Goal: Transaction & Acquisition: Subscribe to service/newsletter

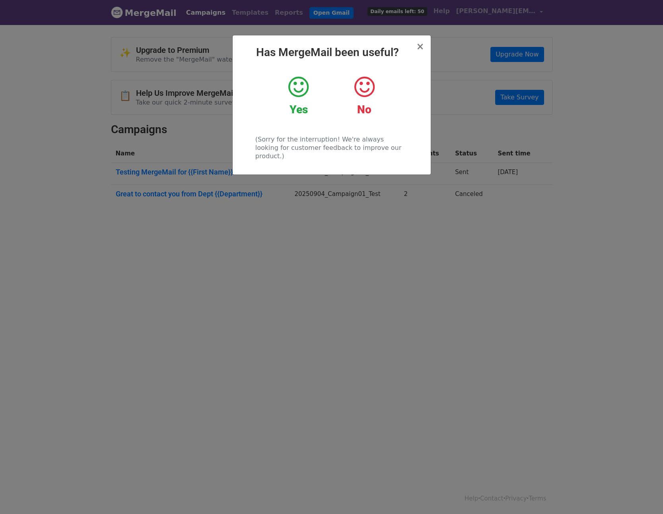
click at [304, 84] on icon at bounding box center [298, 87] width 20 height 24
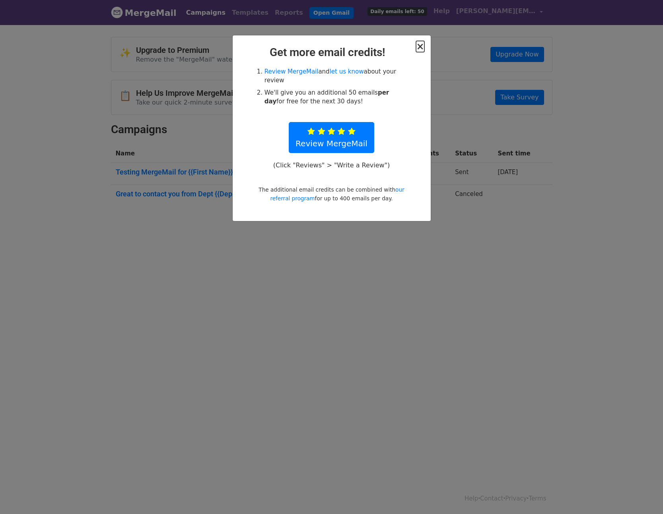
click at [421, 48] on span "×" at bounding box center [420, 46] width 8 height 11
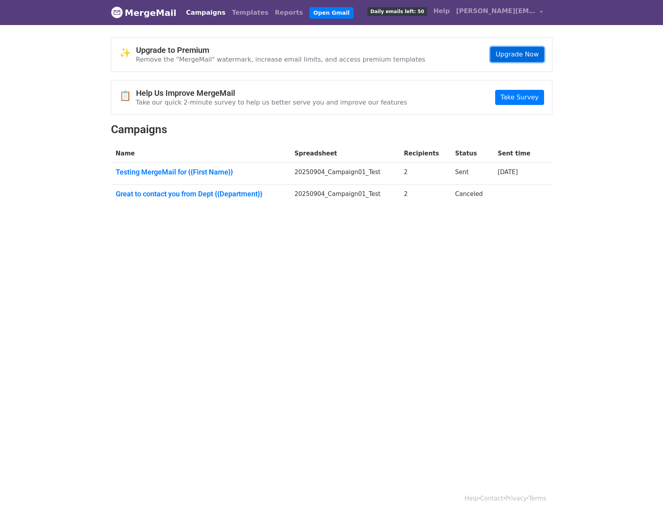
click at [527, 57] on link "Upgrade Now" at bounding box center [516, 54] width 53 height 15
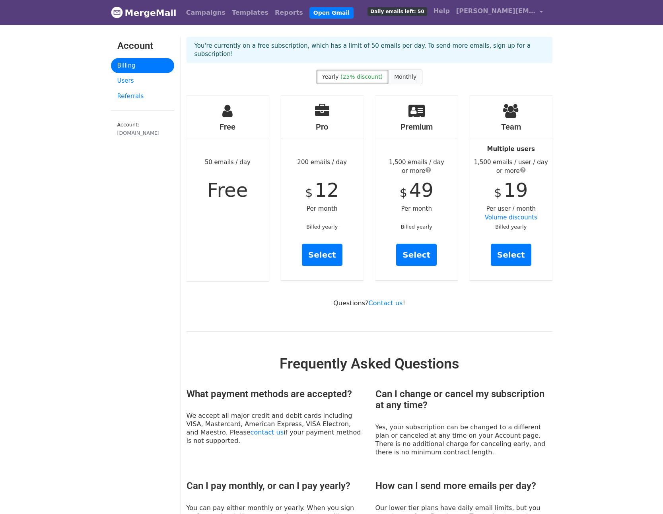
click at [398, 74] on span "Monthly" at bounding box center [405, 77] width 22 height 6
click at [328, 244] on link "Select" at bounding box center [322, 255] width 41 height 22
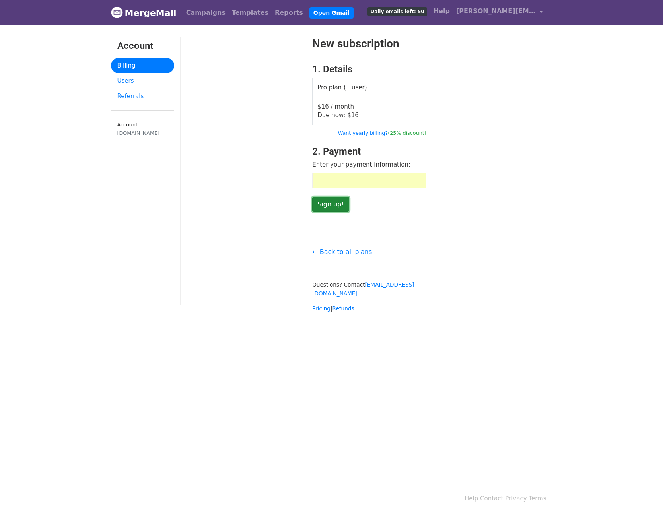
click at [328, 205] on input "Sign up!" at bounding box center [330, 204] width 37 height 15
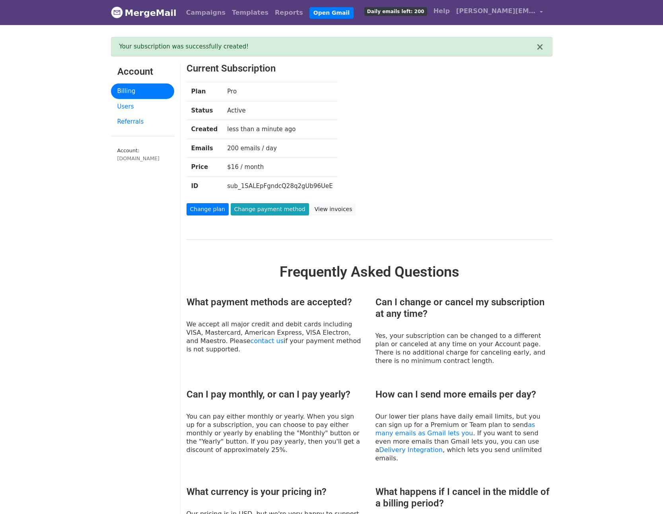
click at [410, 120] on div "Plan Pro Status Active Created less than a minute ago Emails 200 emails / day P…" at bounding box center [354, 142] width 346 height 121
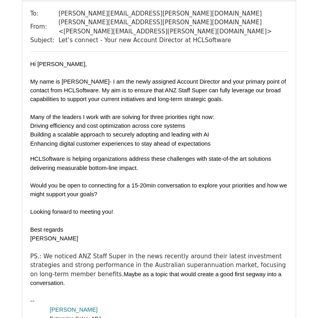
scroll to position [87, 0]
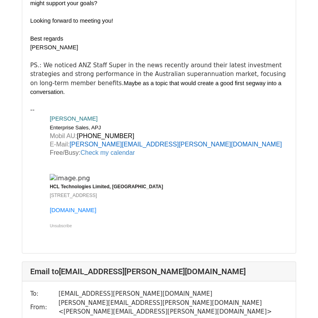
scroll to position [277, 0]
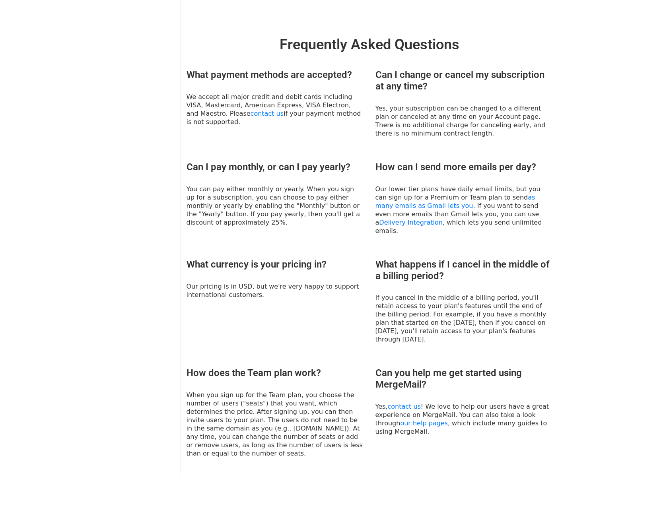
scroll to position [229, 0]
